Goal: Find contact information: Obtain details needed to contact an individual or organization

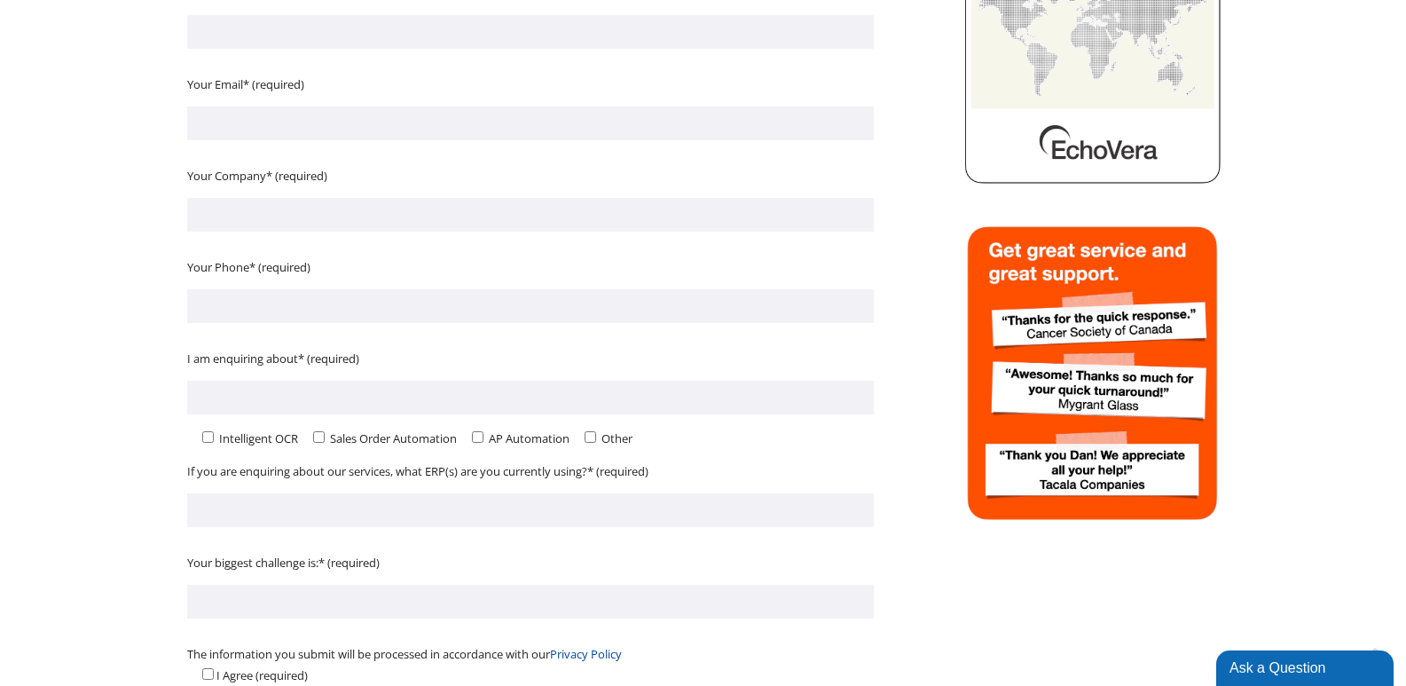
scroll to position [402, 0]
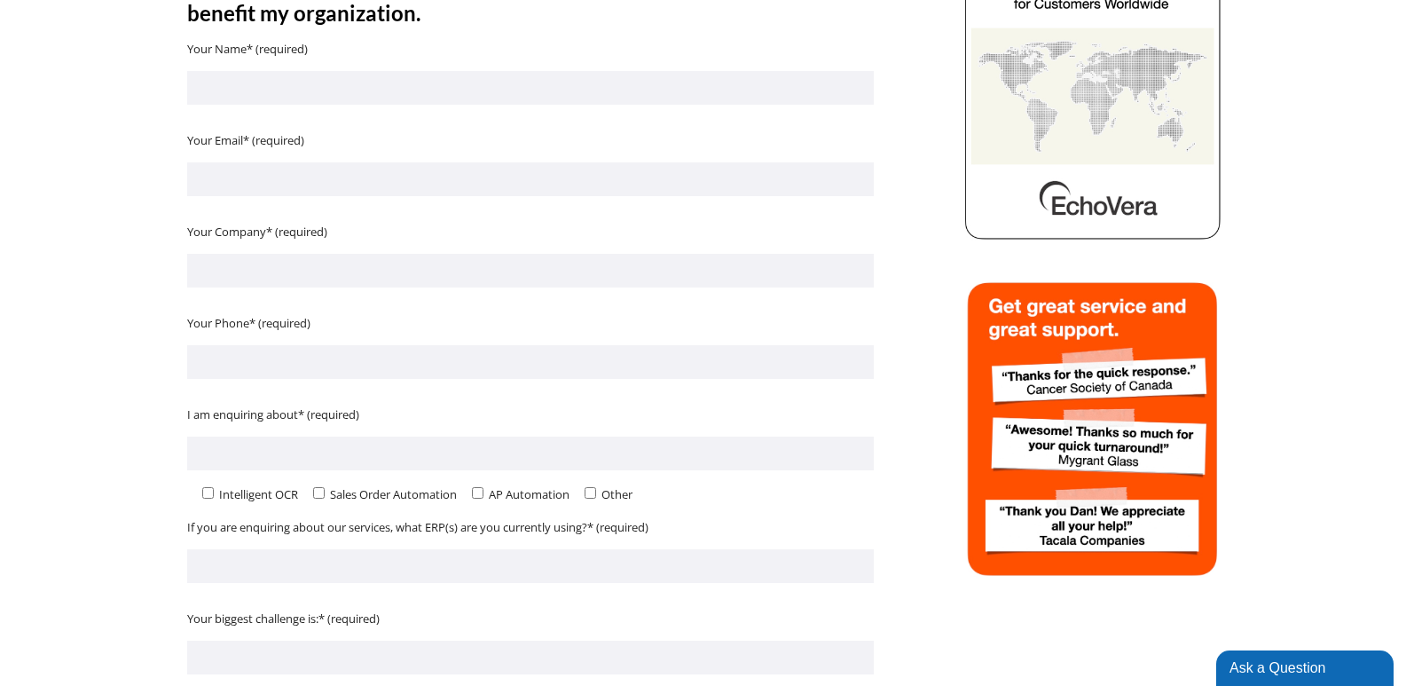
click at [370, 309] on form "Your Name* (required) Your Email* (required) Your Company* (required) Your Phon…" at bounding box center [530, 416] width 687 height 756
drag, startPoint x: 462, startPoint y: 254, endPoint x: 446, endPoint y: 265, distance: 19.7
click at [462, 255] on input "Contact form" at bounding box center [530, 271] width 687 height 34
type input "Professional Business Profile"
type input "Helena Magallanes"
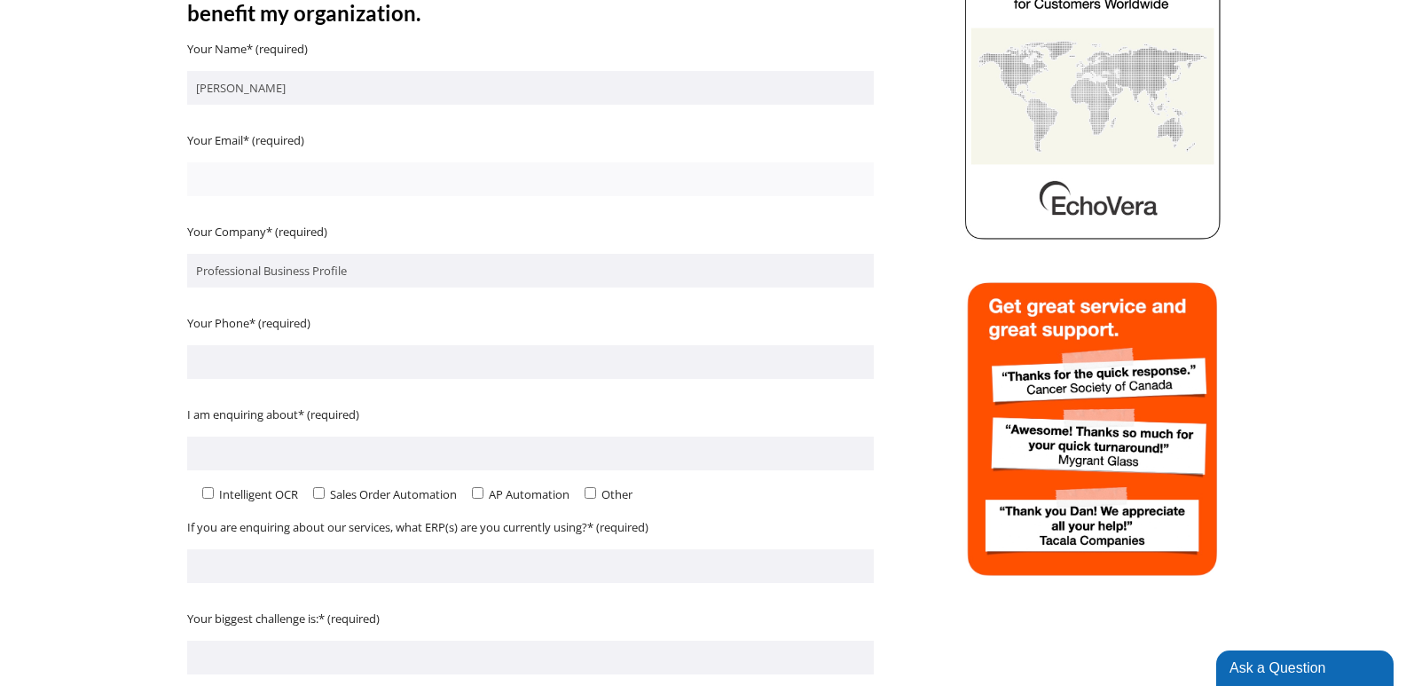
type input "HelenaM@Professionalbusinessprofiles.com"
click at [337, 361] on input "Contact form" at bounding box center [530, 362] width 687 height 34
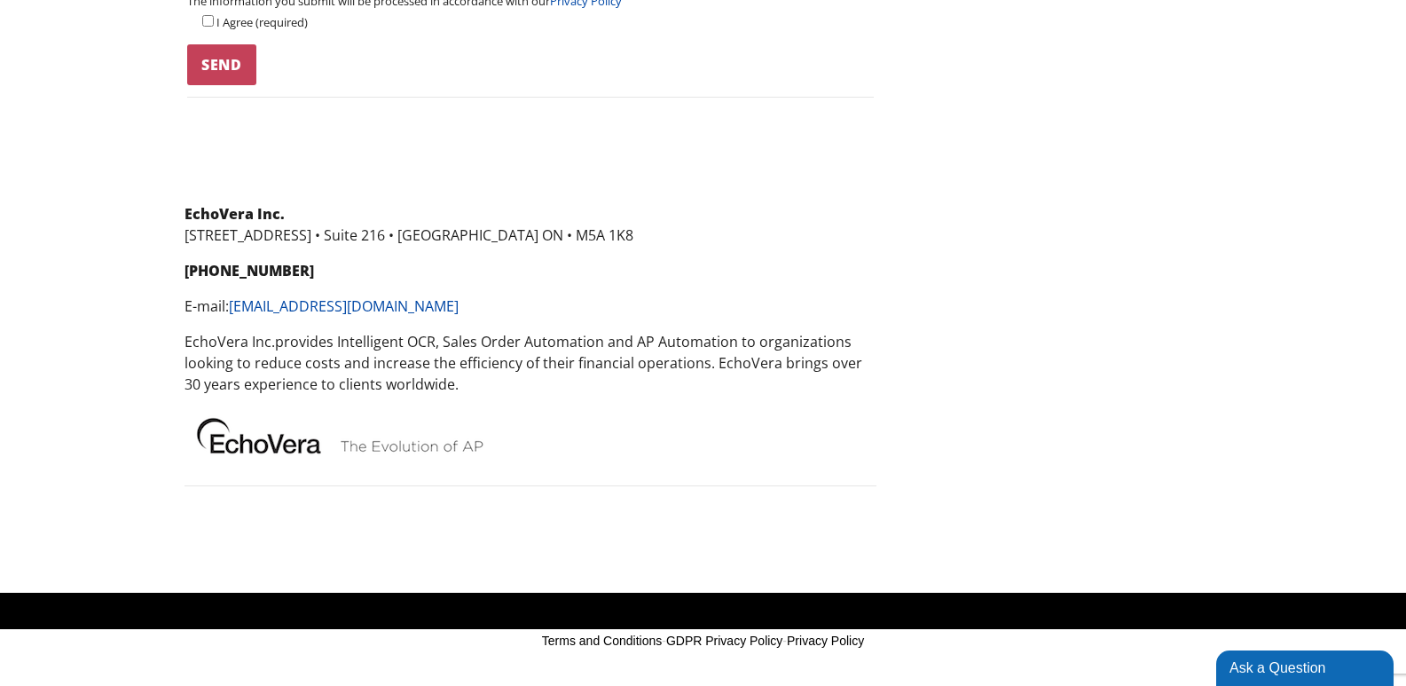
scroll to position [1111, 0]
